Goal: Check status: Check status

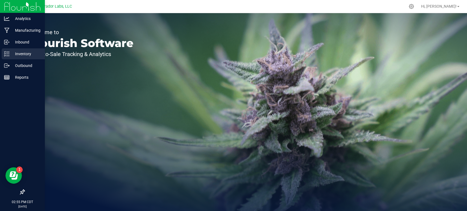
click at [10, 53] on p "Inventory" at bounding box center [26, 54] width 33 height 7
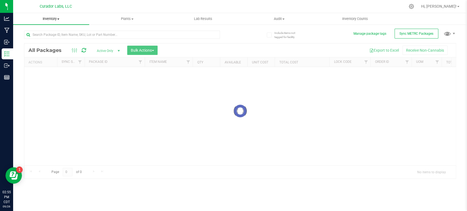
click at [55, 18] on span "Inventory" at bounding box center [51, 18] width 76 height 5
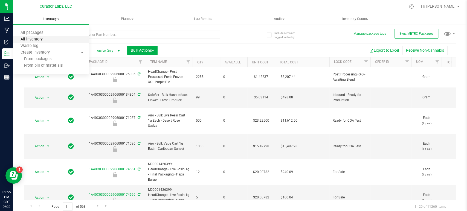
click at [34, 40] on span "All inventory" at bounding box center [31, 39] width 37 height 5
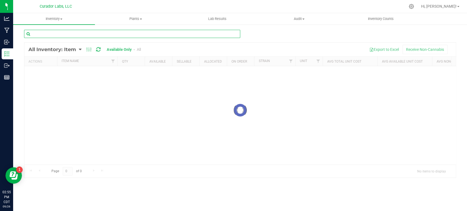
click at [40, 36] on input "text" at bounding box center [132, 34] width 216 height 8
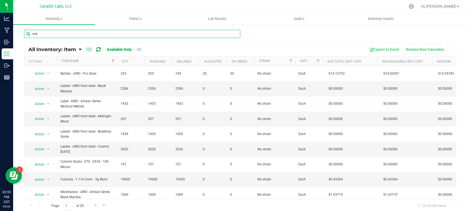
type input "m"
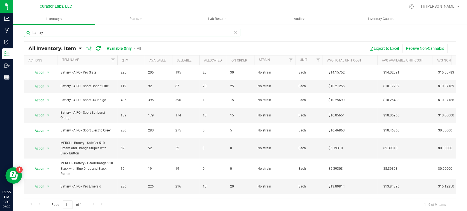
scroll to position [15, 0]
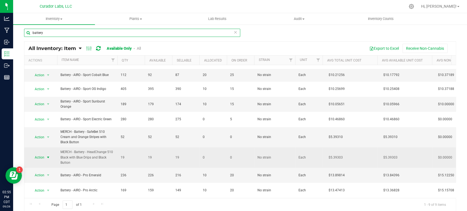
type input "battery"
click at [43, 155] on span "Action" at bounding box center [37, 158] width 15 height 8
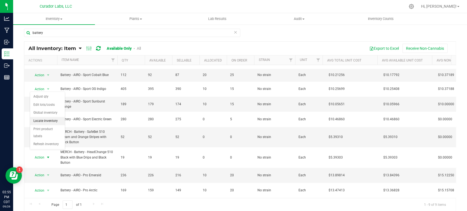
click at [40, 117] on li "Locate inventory" at bounding box center [47, 121] width 35 height 8
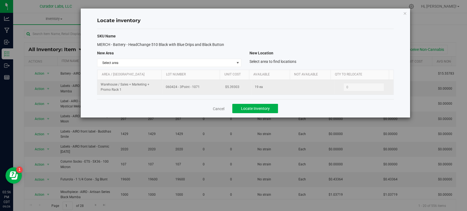
drag, startPoint x: 198, startPoint y: 88, endPoint x: 190, endPoint y: 88, distance: 8.5
click at [190, 88] on span "060424 - 3Point - 1071" at bounding box center [192, 86] width 52 height 5
copy span "1071"
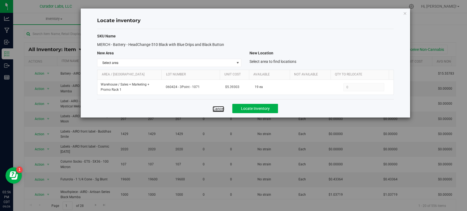
click at [220, 109] on link "Cancel" at bounding box center [217, 108] width 11 height 5
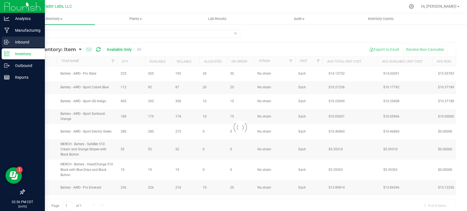
click at [8, 43] on icon at bounding box center [6, 41] width 5 height 5
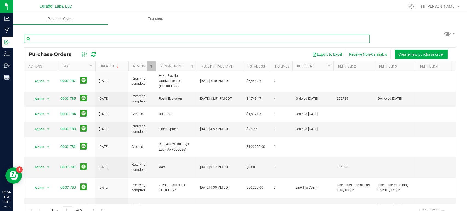
click at [49, 42] on input "text" at bounding box center [196, 39] width 345 height 8
paste input "1071"
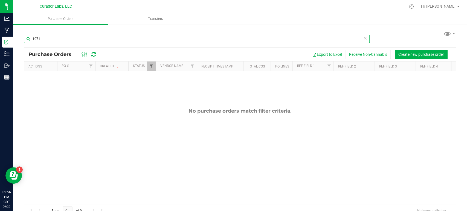
type input "1071"
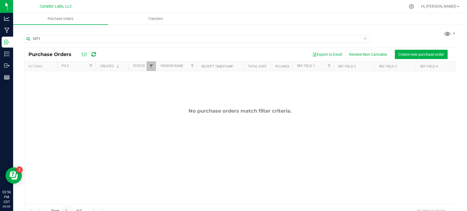
click at [152, 67] on span "Filter" at bounding box center [151, 66] width 4 height 4
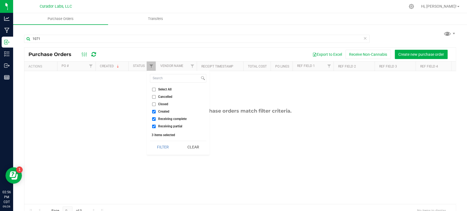
click at [165, 105] on span "Closed" at bounding box center [163, 104] width 10 height 3
click at [156, 105] on input "Closed" at bounding box center [154, 105] width 4 height 4
checkbox input "true"
click at [164, 145] on button "Filter" at bounding box center [163, 147] width 26 height 12
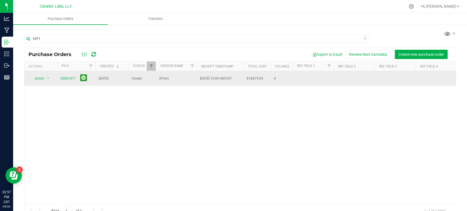
click at [68, 79] on span "00001071" at bounding box center [67, 78] width 15 height 5
click at [66, 77] on link "00001071" at bounding box center [67, 79] width 15 height 4
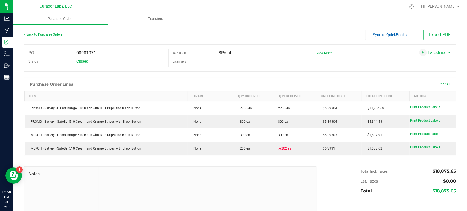
click at [43, 35] on link "Back to Purchase Orders" at bounding box center [43, 35] width 38 height 4
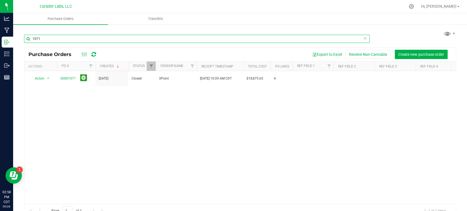
click at [53, 40] on input "1071" at bounding box center [196, 39] width 345 height 8
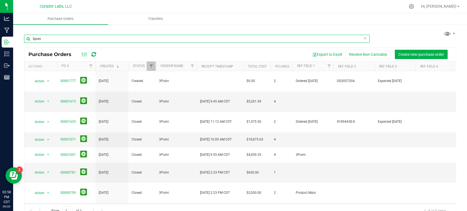
type input "3poin"
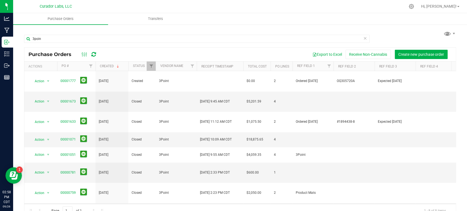
click at [69, 211] on link "00000737" at bounding box center [67, 213] width 15 height 4
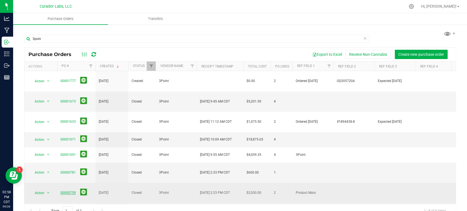
click at [70, 191] on link "00000759" at bounding box center [67, 193] width 15 height 4
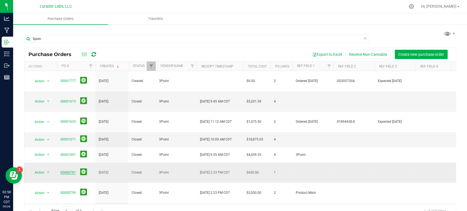
click at [71, 171] on link "00000781" at bounding box center [67, 173] width 15 height 4
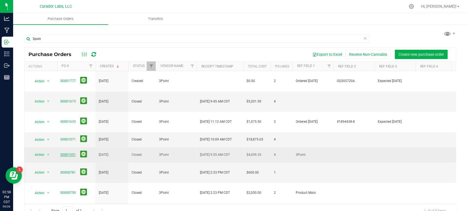
click at [68, 153] on link "00001051" at bounding box center [67, 155] width 15 height 4
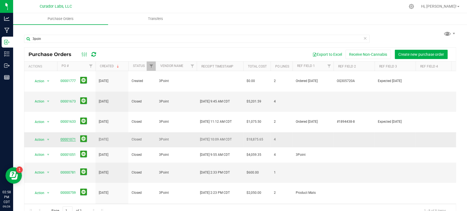
click at [64, 137] on link "00001071" at bounding box center [67, 139] width 15 height 4
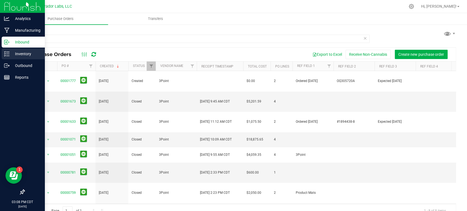
click at [5, 54] on icon at bounding box center [6, 53] width 5 height 5
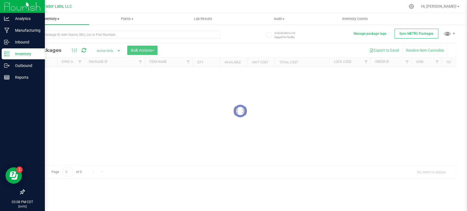
click at [54, 19] on span "Inventory" at bounding box center [51, 18] width 76 height 5
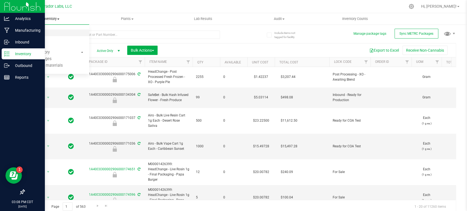
click at [41, 40] on span "All inventory" at bounding box center [31, 39] width 37 height 5
